Goal: Task Accomplishment & Management: Complete application form

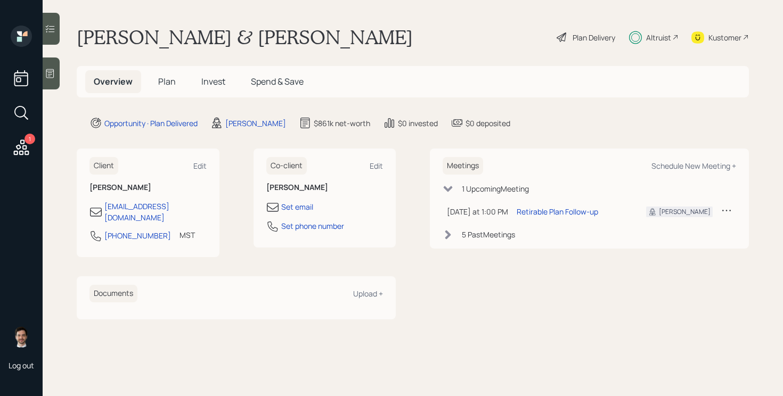
click at [167, 79] on span "Plan" at bounding box center [167, 82] width 18 height 12
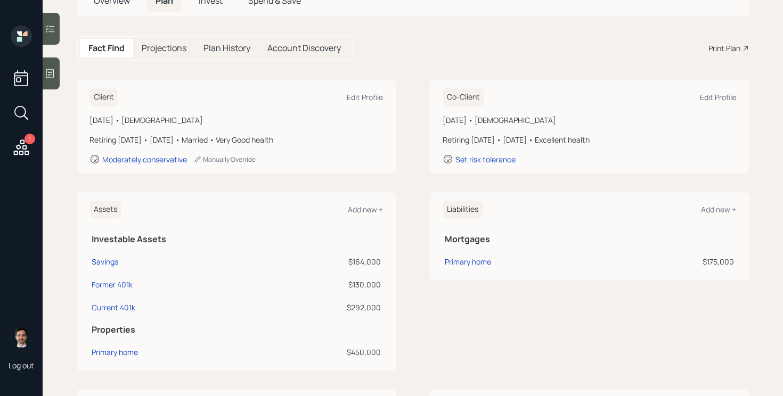
scroll to position [79, 0]
